Goal: Transaction & Acquisition: Purchase product/service

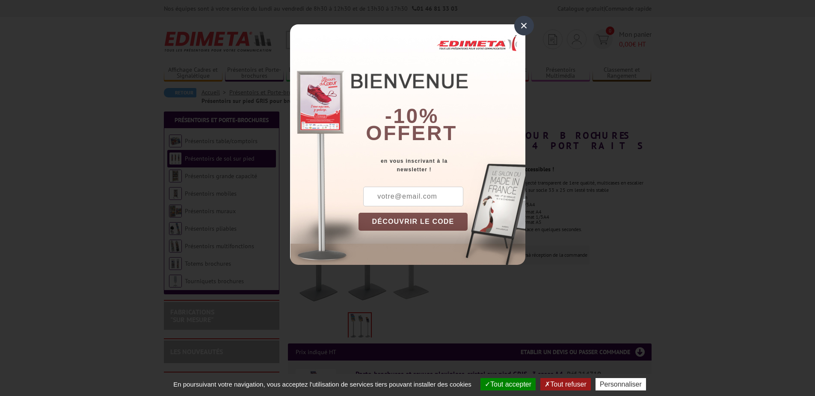
click at [523, 28] on div "×" at bounding box center [524, 26] width 20 height 20
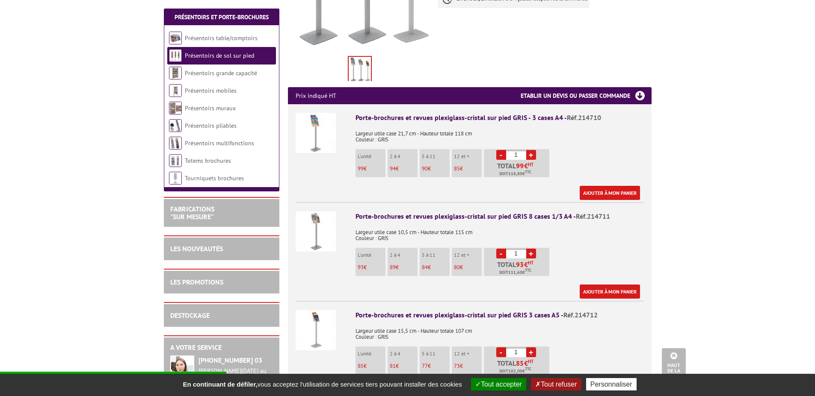
scroll to position [299, 0]
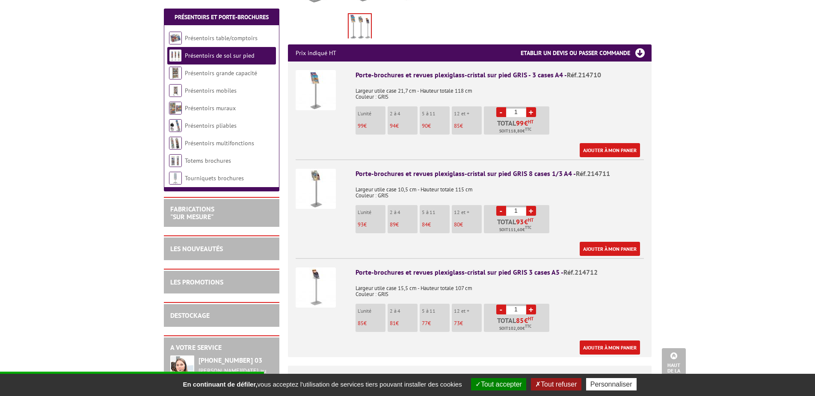
click at [530, 305] on link "+" at bounding box center [531, 310] width 10 height 10
type input "2"
click at [608, 298] on div "Porte-brochures et revues plexiglass-cristal sur pied GRIS 3 cases A5 - Réf.214…" at bounding box center [499, 311] width 288 height 87
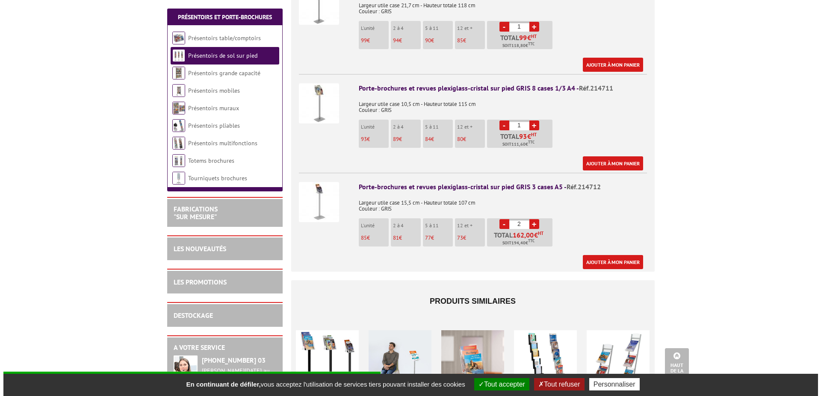
scroll to position [428, 0]
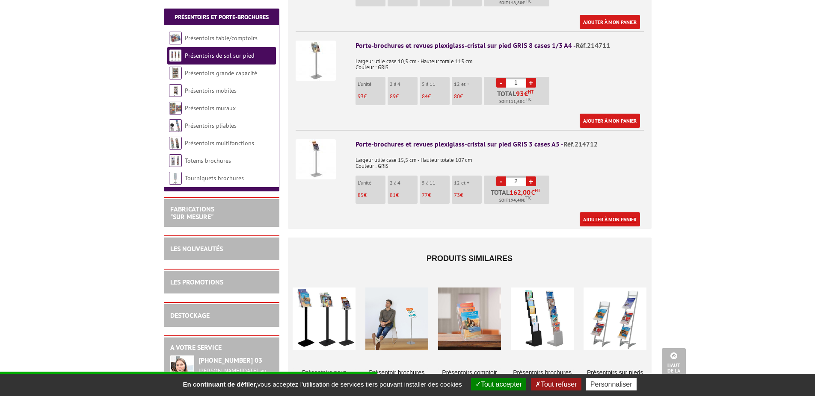
click at [618, 213] on link "Ajouter à mon panier" at bounding box center [609, 220] width 60 height 14
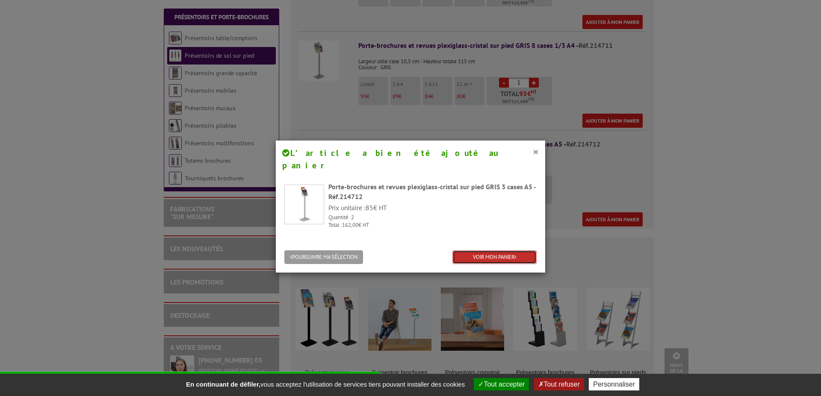
click at [501, 251] on link "VOIR MON PANIER" at bounding box center [494, 258] width 84 height 14
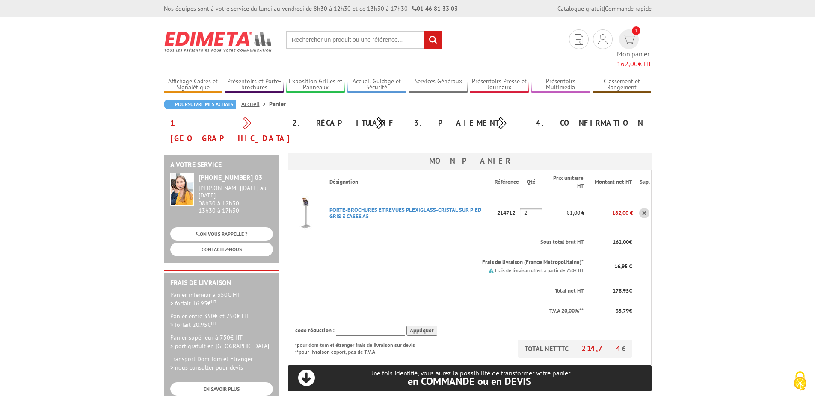
click at [553, 259] on p "Frais de livraison (France Metropolitaine)*" at bounding box center [456, 263] width 254 height 8
click at [538, 259] on p "Frais de livraison (France Metropolitaine)*" at bounding box center [456, 263] width 254 height 8
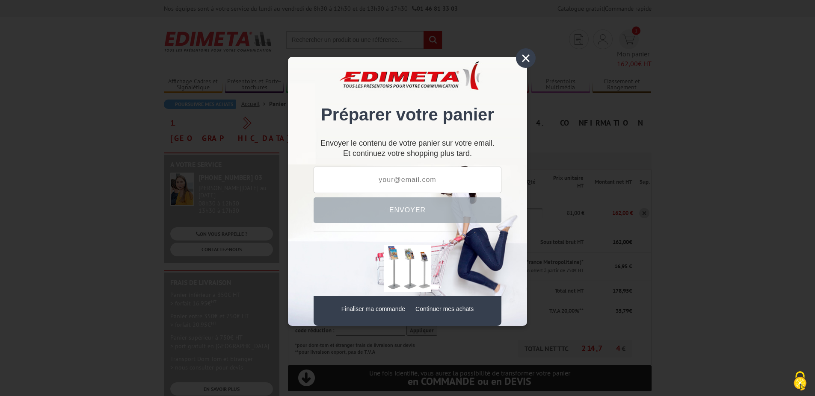
click at [526, 59] on div "×" at bounding box center [526, 58] width 20 height 20
